Goal: Find specific page/section: Find specific page/section

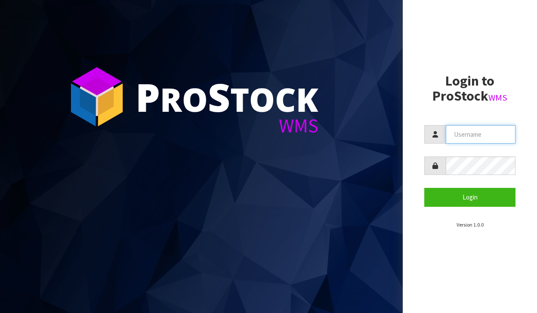
type input "[PERSON_NAME][EMAIL_ADDRESS][DOMAIN_NAME]"
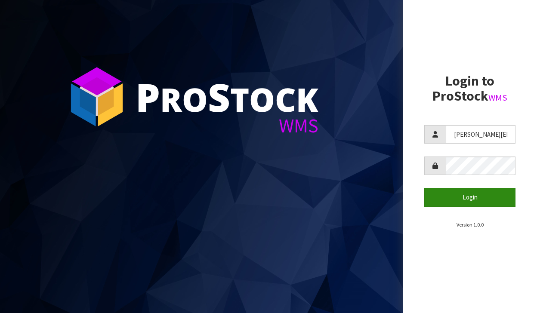
click at [484, 192] on button "Login" at bounding box center [469, 197] width 91 height 19
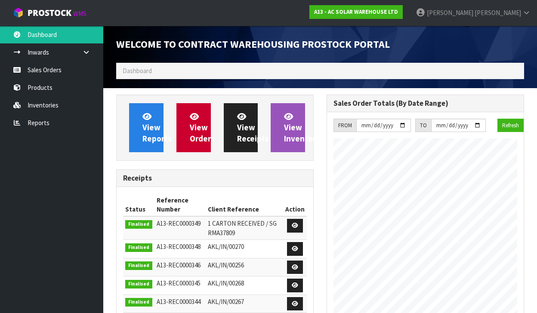
scroll to position [524, 211]
click at [164, 69] on ol "Dashboard" at bounding box center [320, 71] width 408 height 16
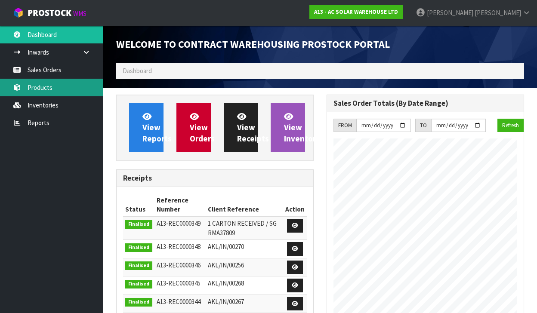
click at [67, 91] on link "Products" at bounding box center [51, 88] width 103 height 18
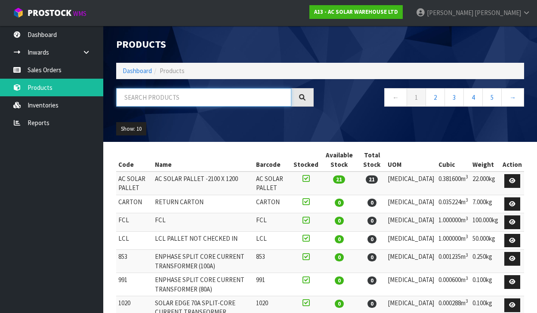
click at [150, 96] on input "text" at bounding box center [203, 97] width 175 height 19
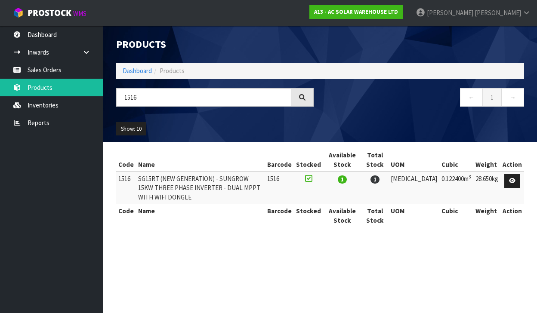
click at [222, 176] on td "SG15RT (NEW GENERATION) - SUNGROW 15KW THREE PHASE INVERTER - DUAL MPPT WITH WI…" at bounding box center [200, 188] width 129 height 33
click at [127, 177] on td "1516" at bounding box center [126, 188] width 20 height 33
click at [203, 182] on td "SG15RT (NEW GENERATION) - SUNGROW 15KW THREE PHASE INVERTER - DUAL MPPT WITH WI…" at bounding box center [200, 188] width 129 height 33
drag, startPoint x: 245, startPoint y: 258, endPoint x: 238, endPoint y: 260, distance: 7.2
click at [245, 258] on section "Products Import Products Drop file here to import csv template Dashboard Produc…" at bounding box center [268, 156] width 537 height 313
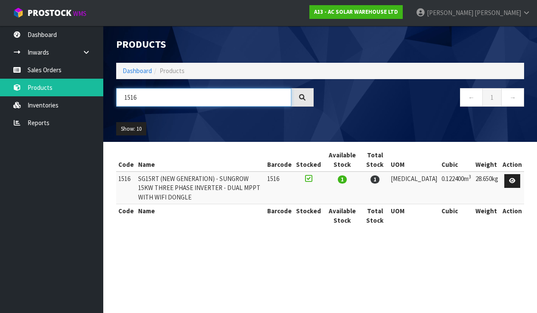
click at [167, 97] on input "1516" at bounding box center [203, 97] width 175 height 19
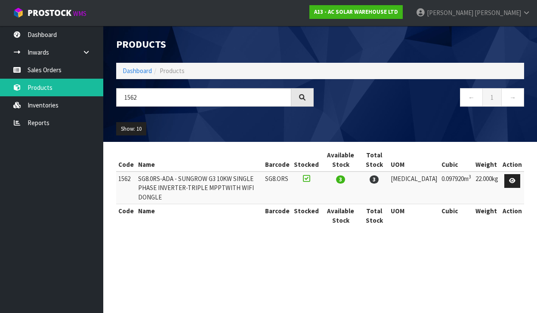
click at [396, 260] on section "Products Import Products Drop file here to import csv template Dashboard Produc…" at bounding box center [268, 156] width 537 height 313
drag, startPoint x: 477, startPoint y: 179, endPoint x: 502, endPoint y: 180, distance: 25.0
click at [501, 180] on td "22.000kg" at bounding box center [487, 188] width 27 height 33
click at [185, 98] on input "1562" at bounding box center [203, 97] width 175 height 19
type input "1567"
